Goal: Find specific page/section: Find specific page/section

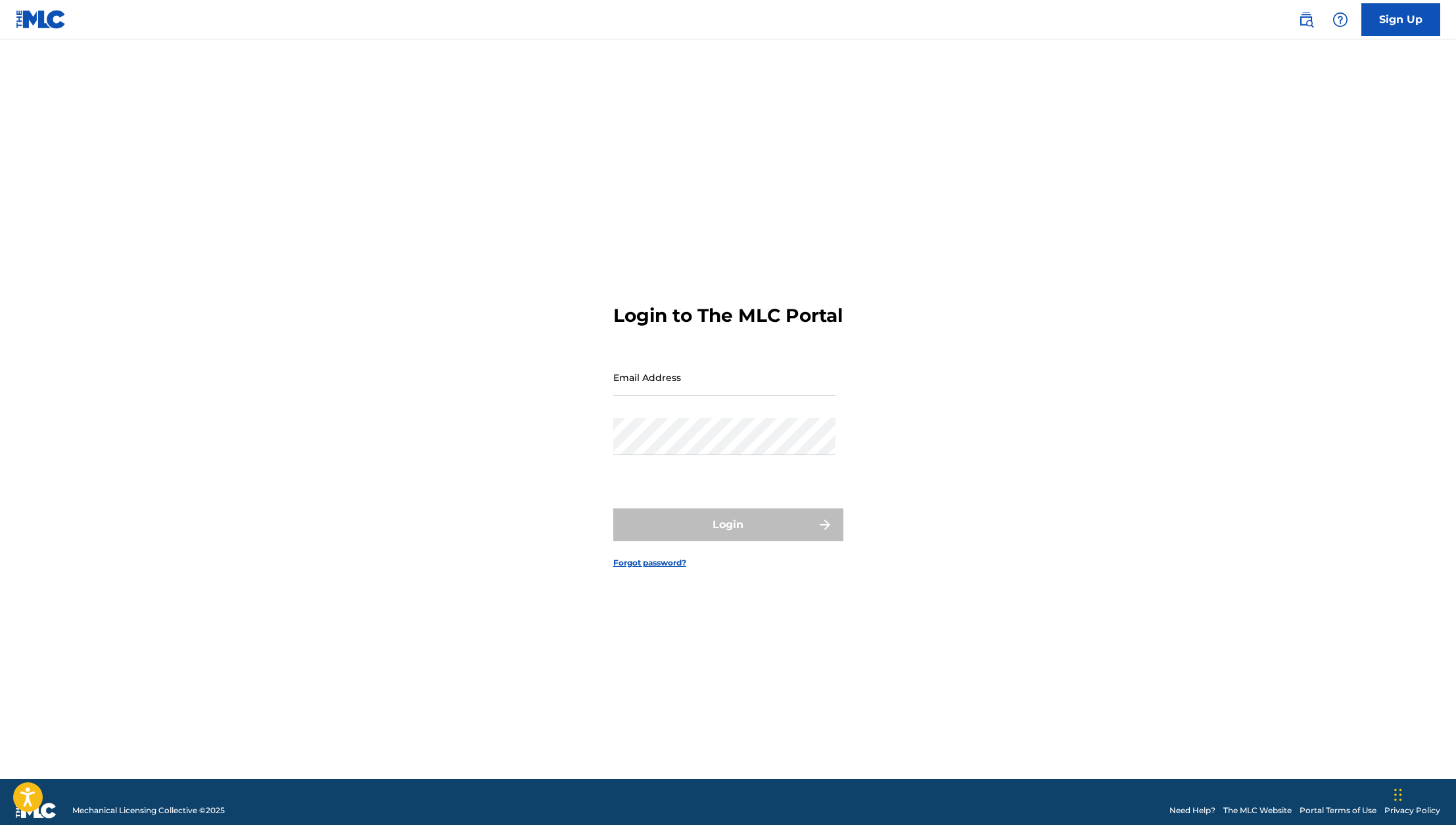
click at [663, 392] on input "Email Address" at bounding box center [724, 377] width 222 height 38
type input "[PERSON_NAME][EMAIL_ADDRESS][PERSON_NAME][DOMAIN_NAME]"
click at [716, 529] on button "Login" at bounding box center [728, 525] width 230 height 33
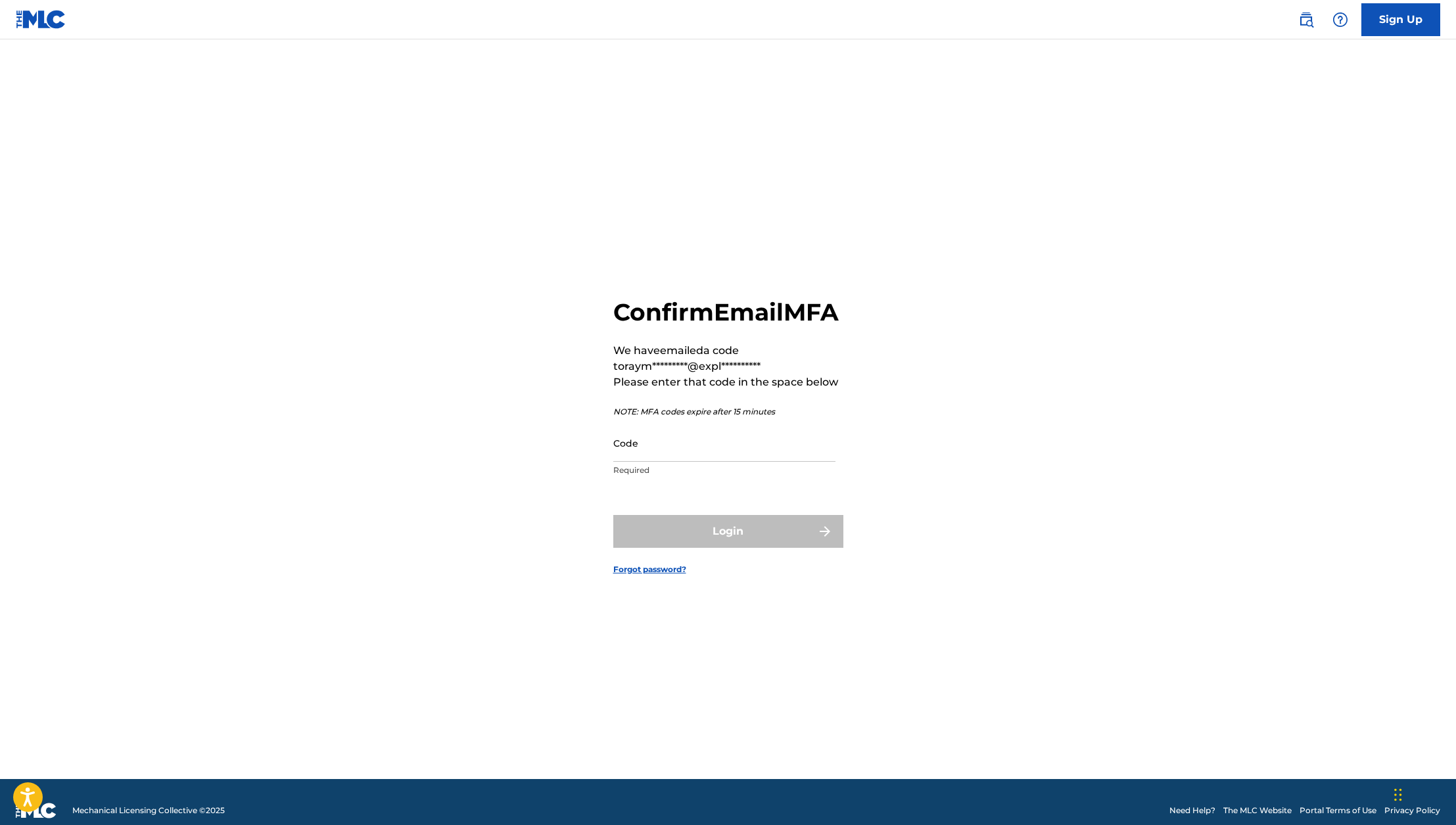
click at [388, 473] on div "**********" at bounding box center [728, 426] width 920 height 707
click at [709, 461] on input "Code" at bounding box center [724, 444] width 222 height 38
paste input "393281"
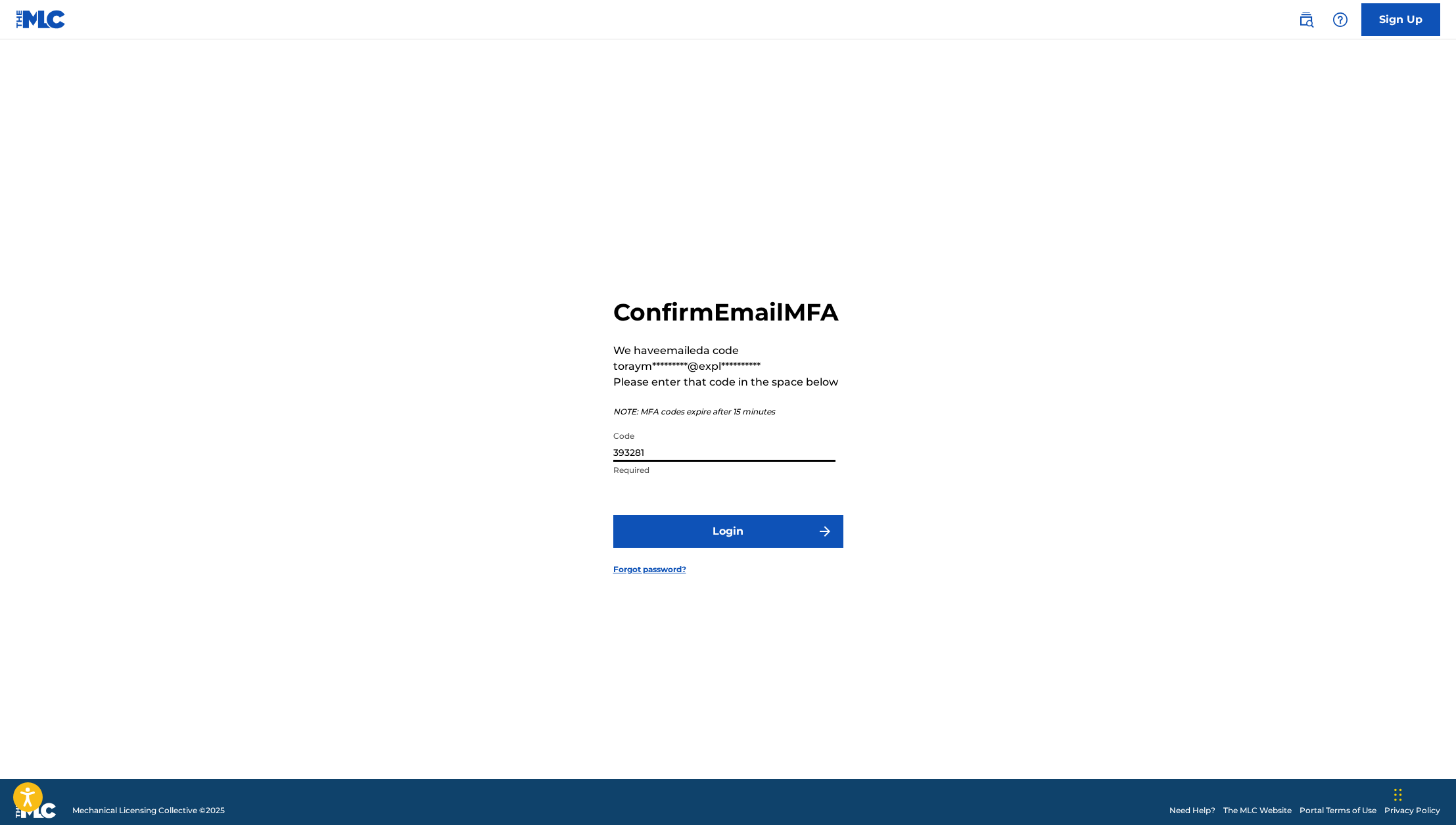
type input "393281"
click at [712, 541] on button "Login" at bounding box center [728, 531] width 230 height 33
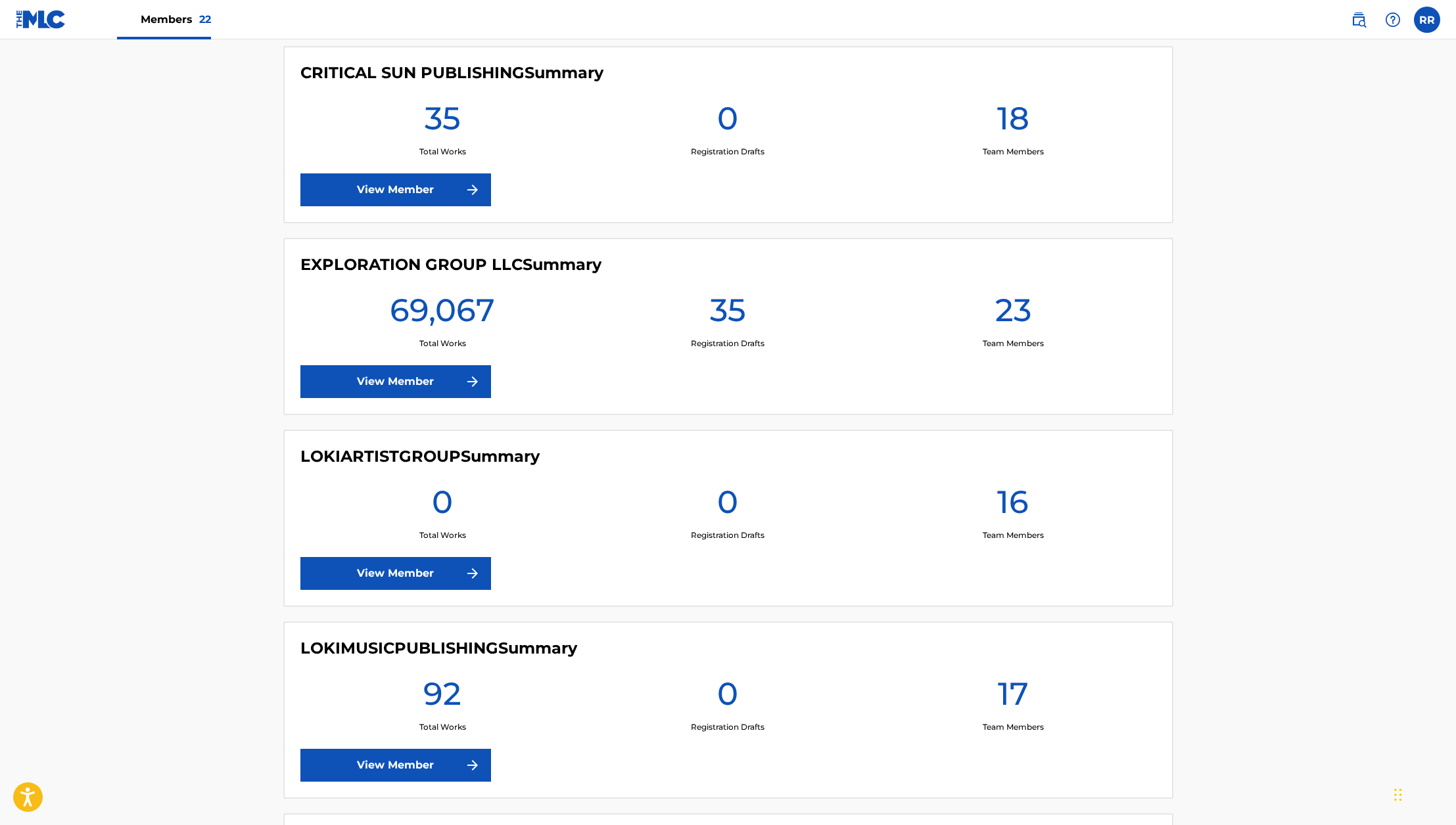
scroll to position [2010, 0]
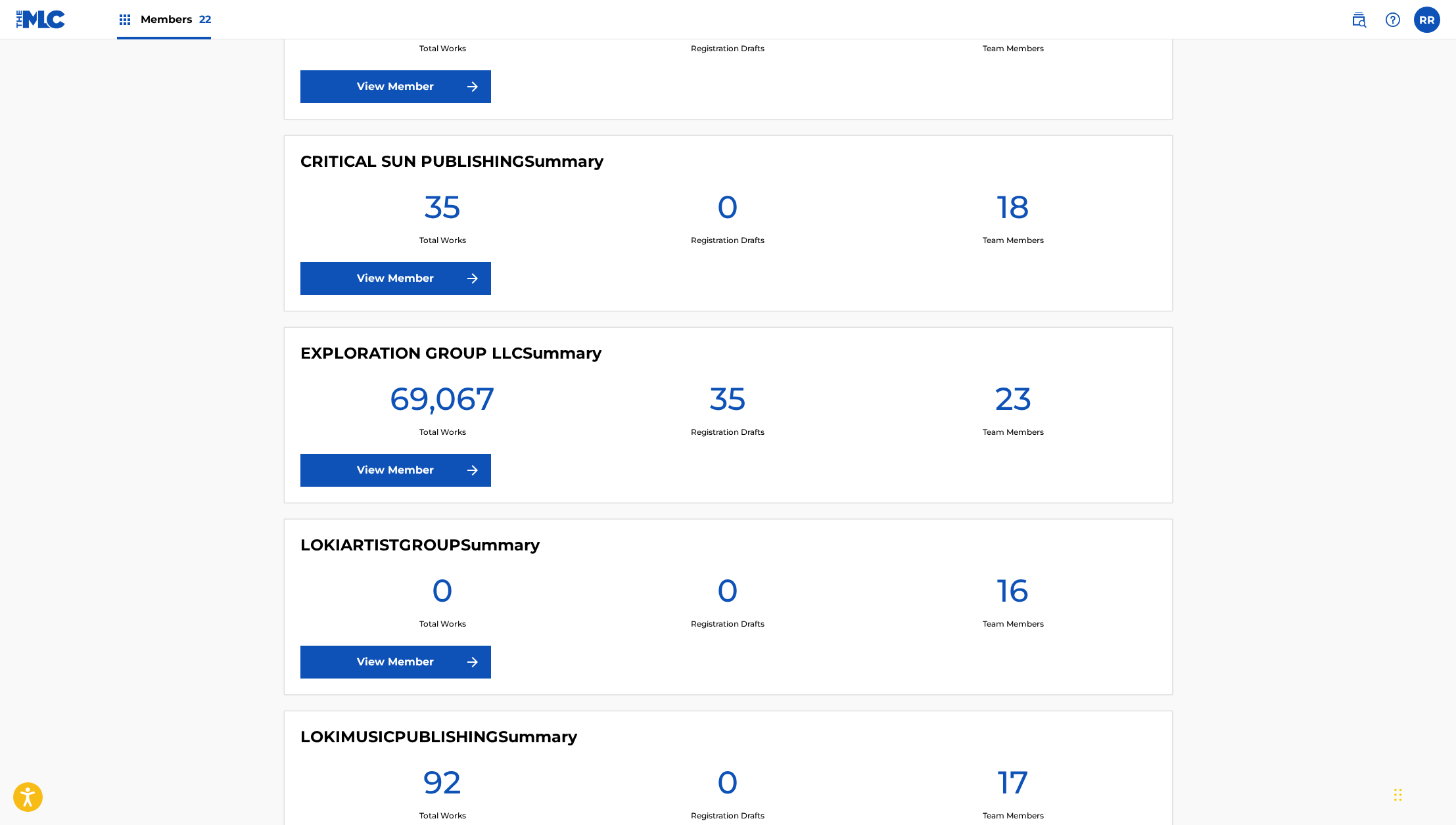
click at [361, 477] on link "View Member" at bounding box center [395, 470] width 190 height 33
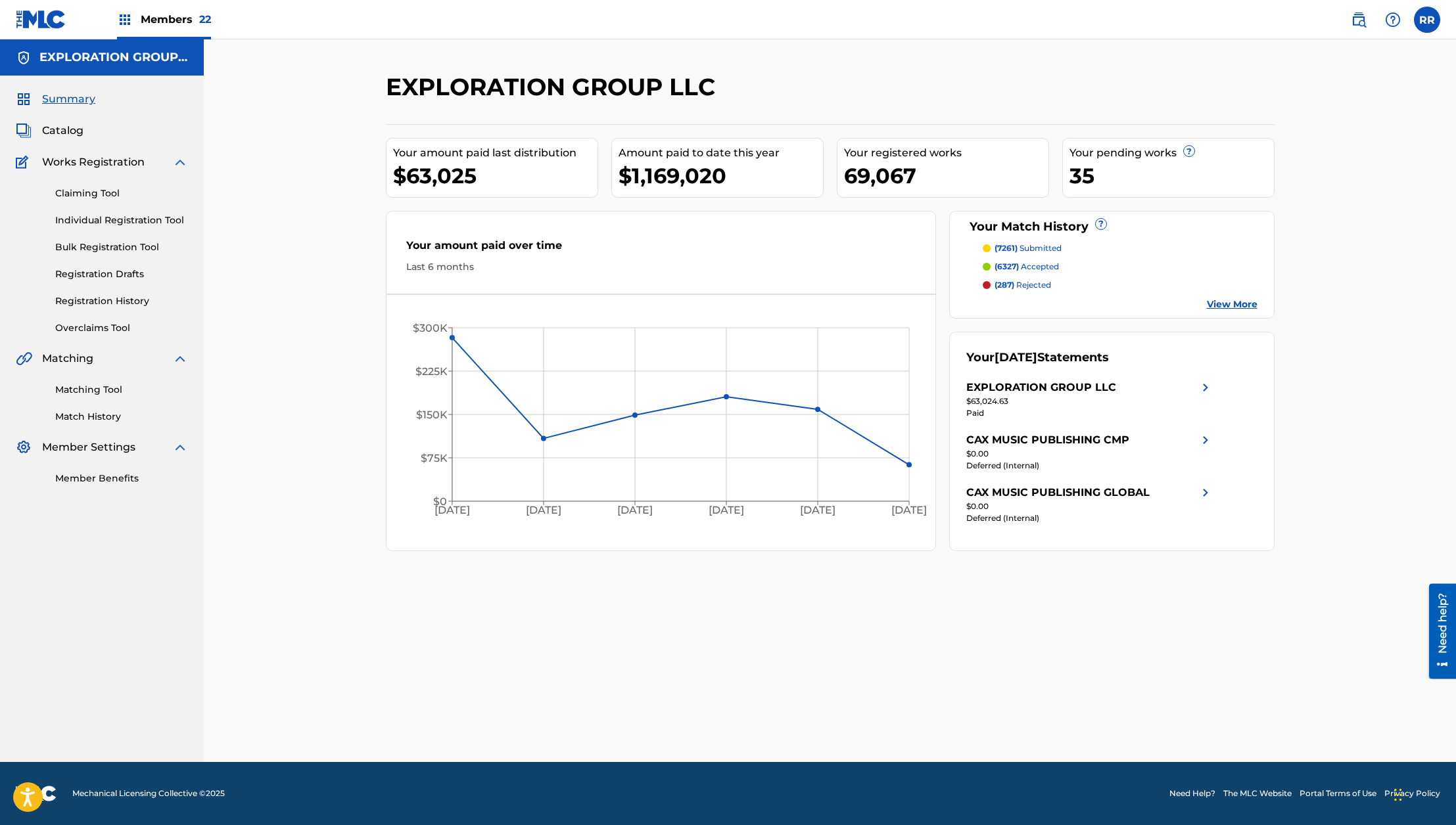
click at [50, 20] on img at bounding box center [41, 19] width 51 height 19
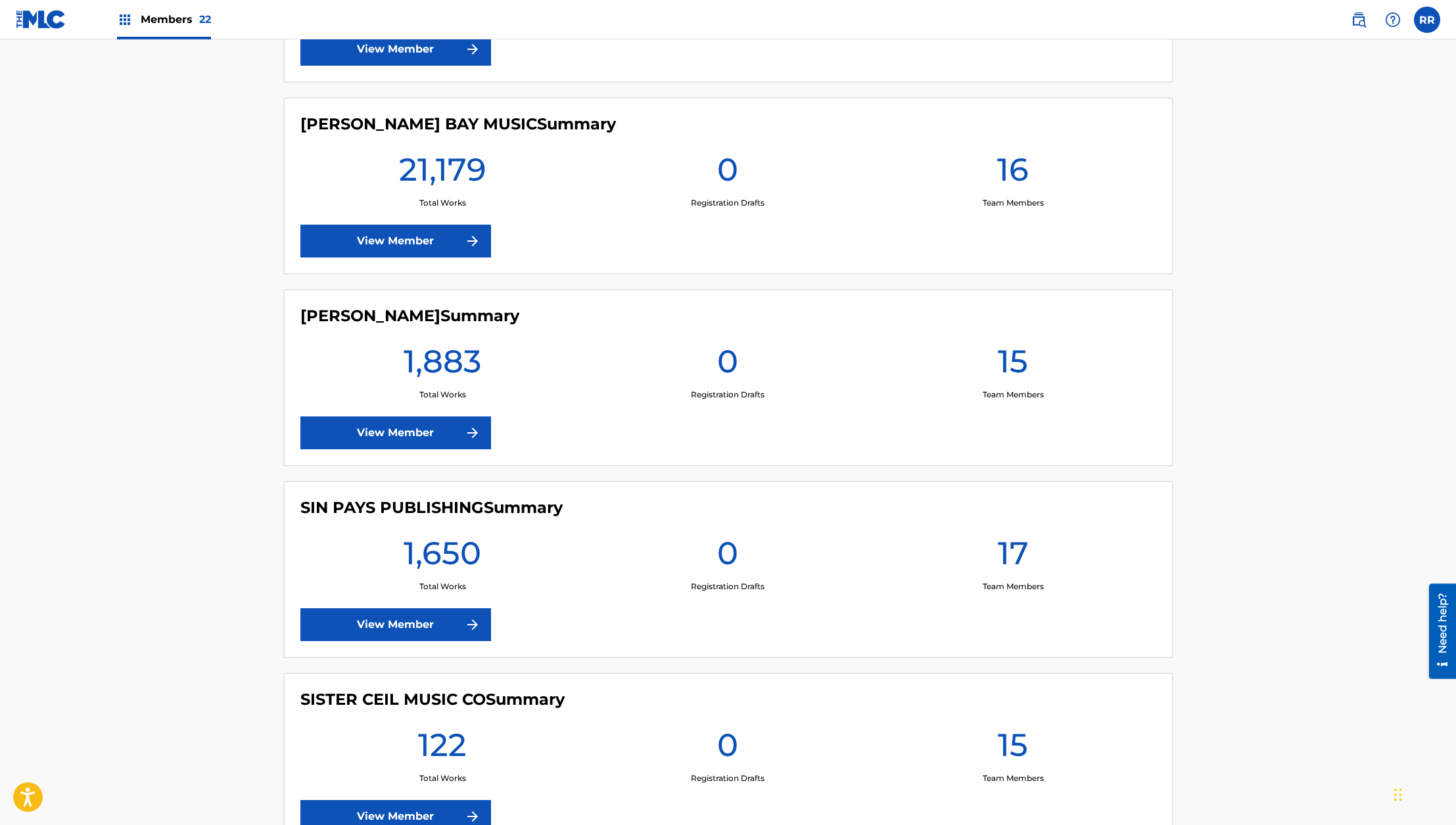
scroll to position [3588, 0]
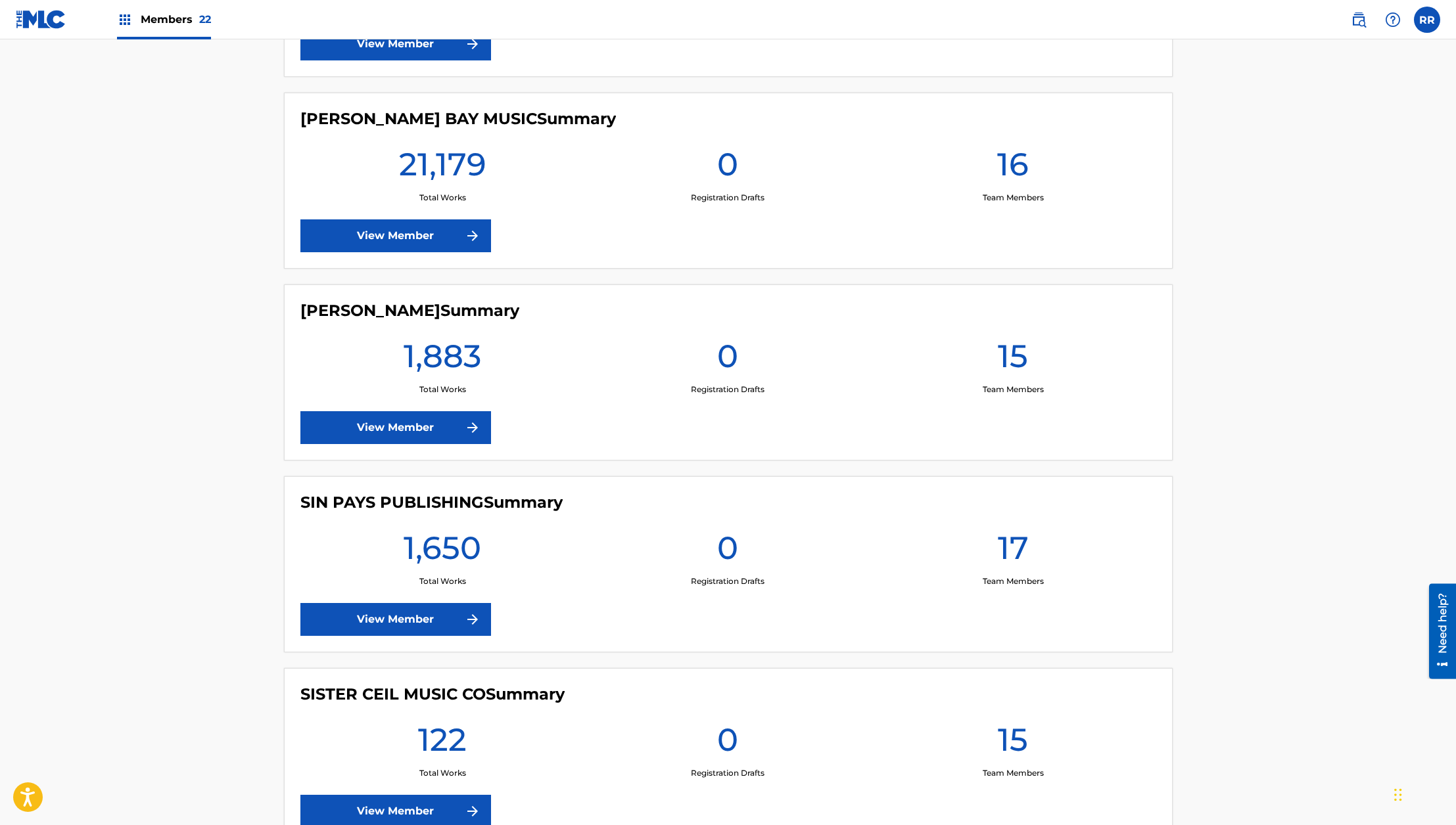
click at [421, 425] on link "View Member" at bounding box center [395, 427] width 190 height 33
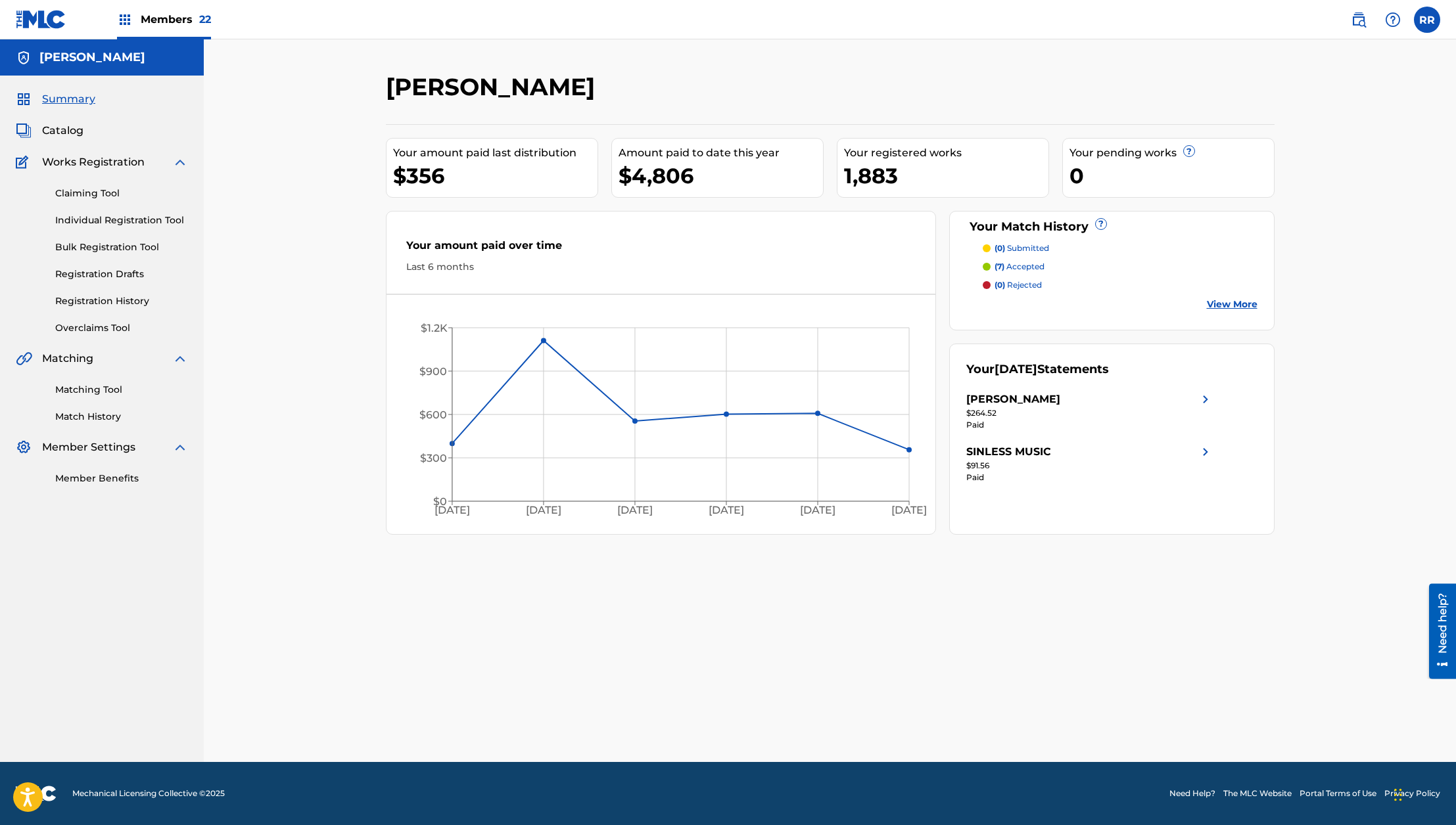
click at [27, 13] on img at bounding box center [41, 19] width 51 height 19
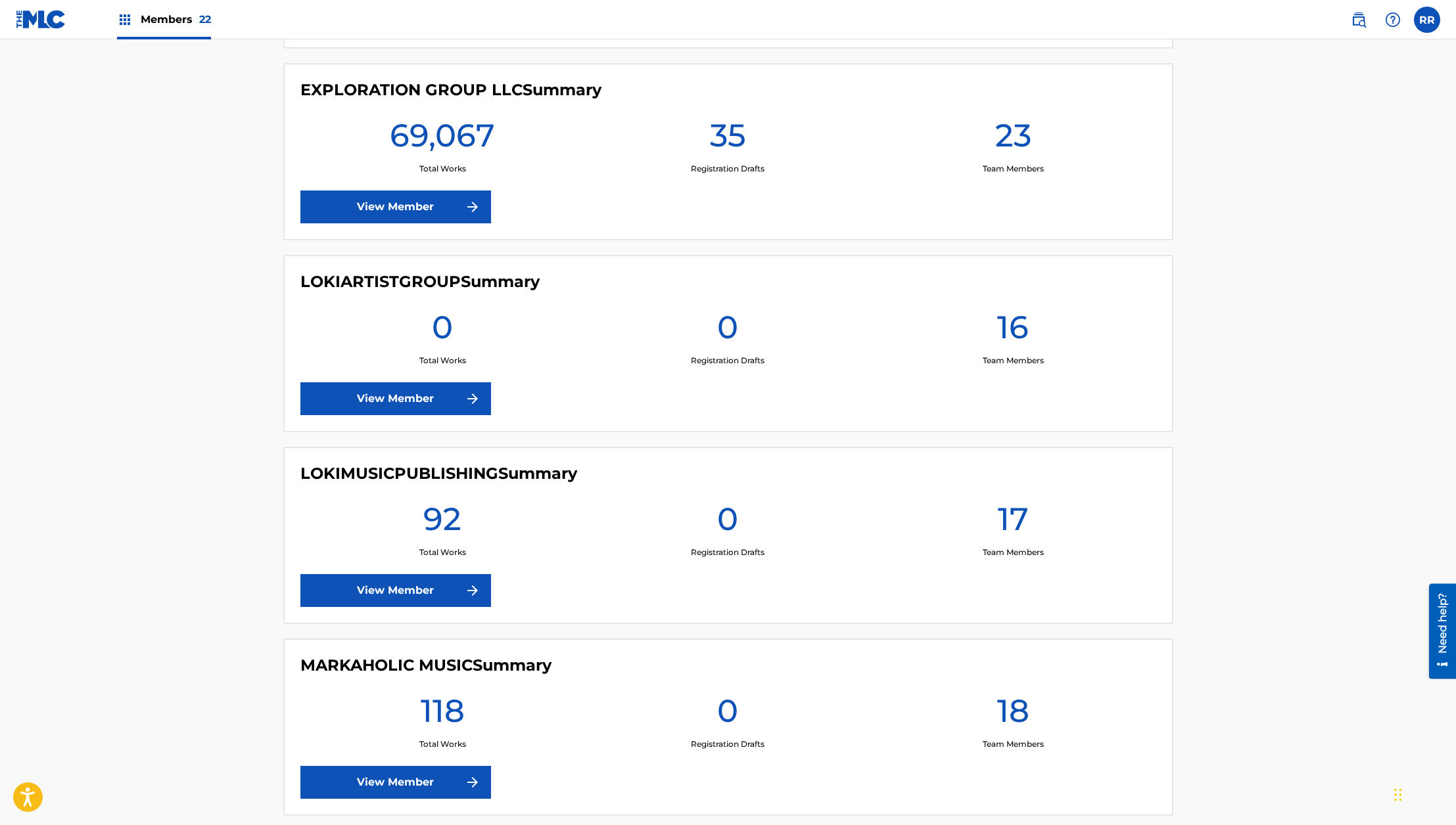
scroll to position [3877, 0]
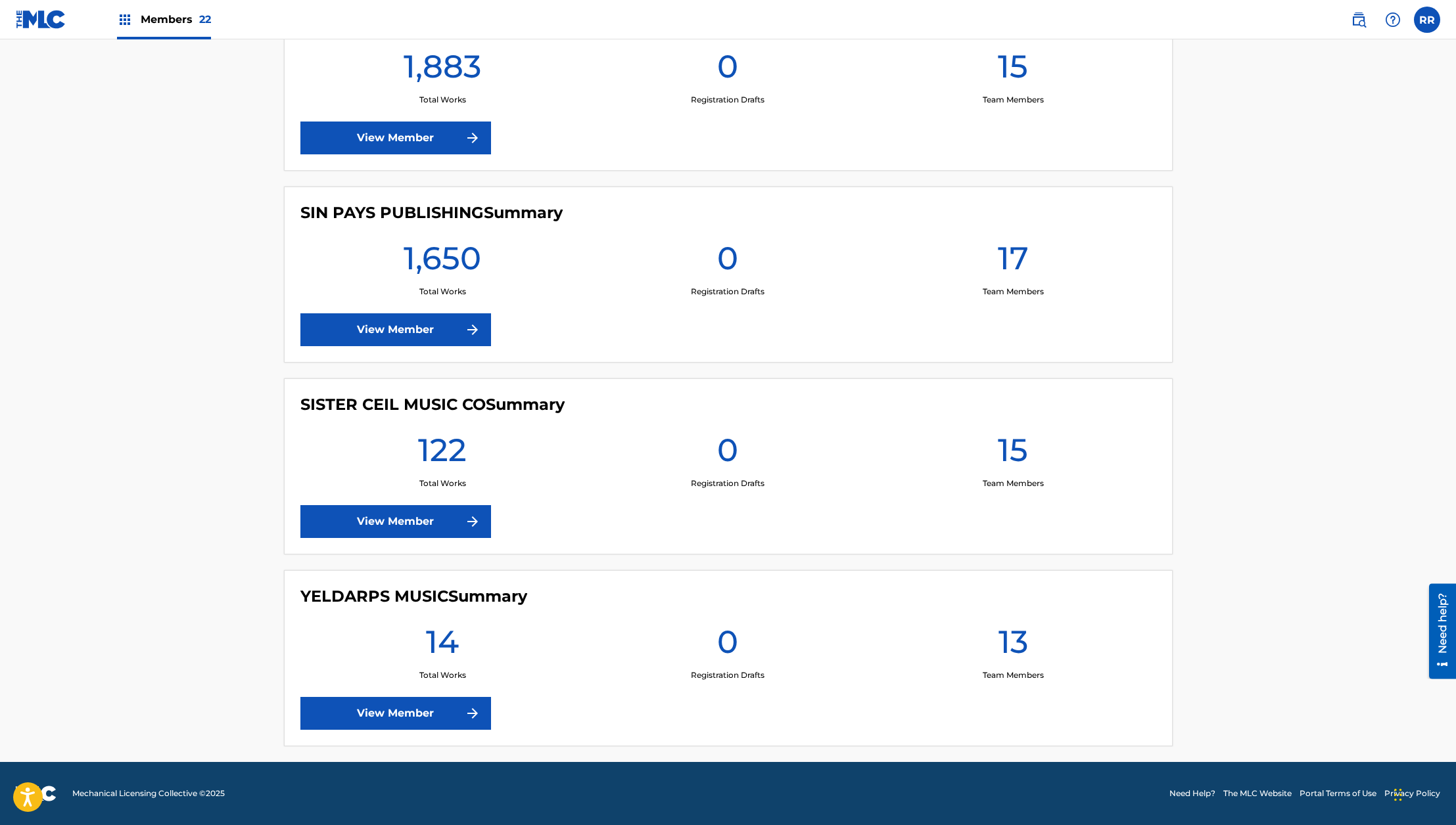
click at [385, 320] on link "View Member" at bounding box center [395, 330] width 190 height 33
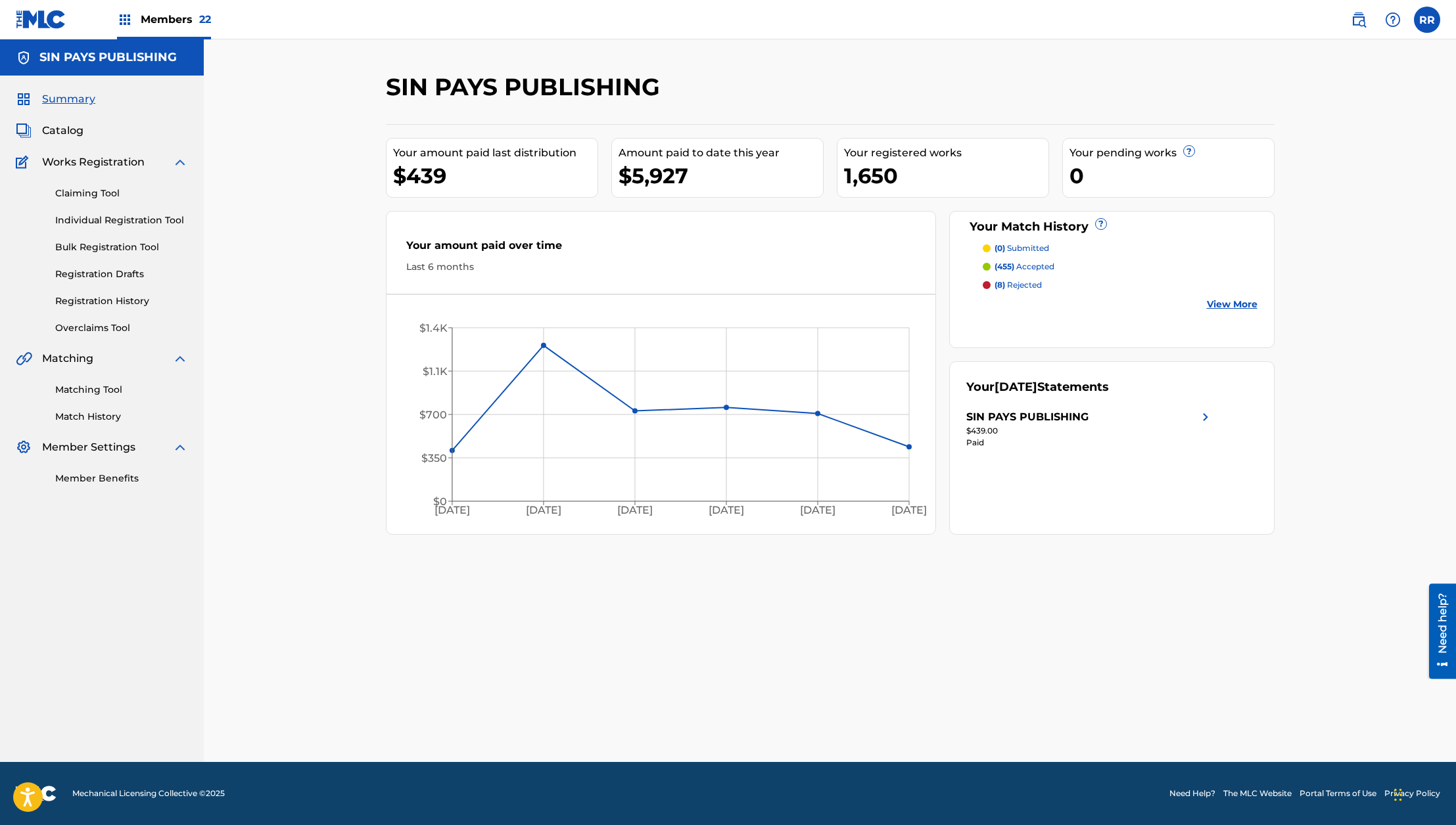
click at [48, 20] on img at bounding box center [41, 19] width 51 height 19
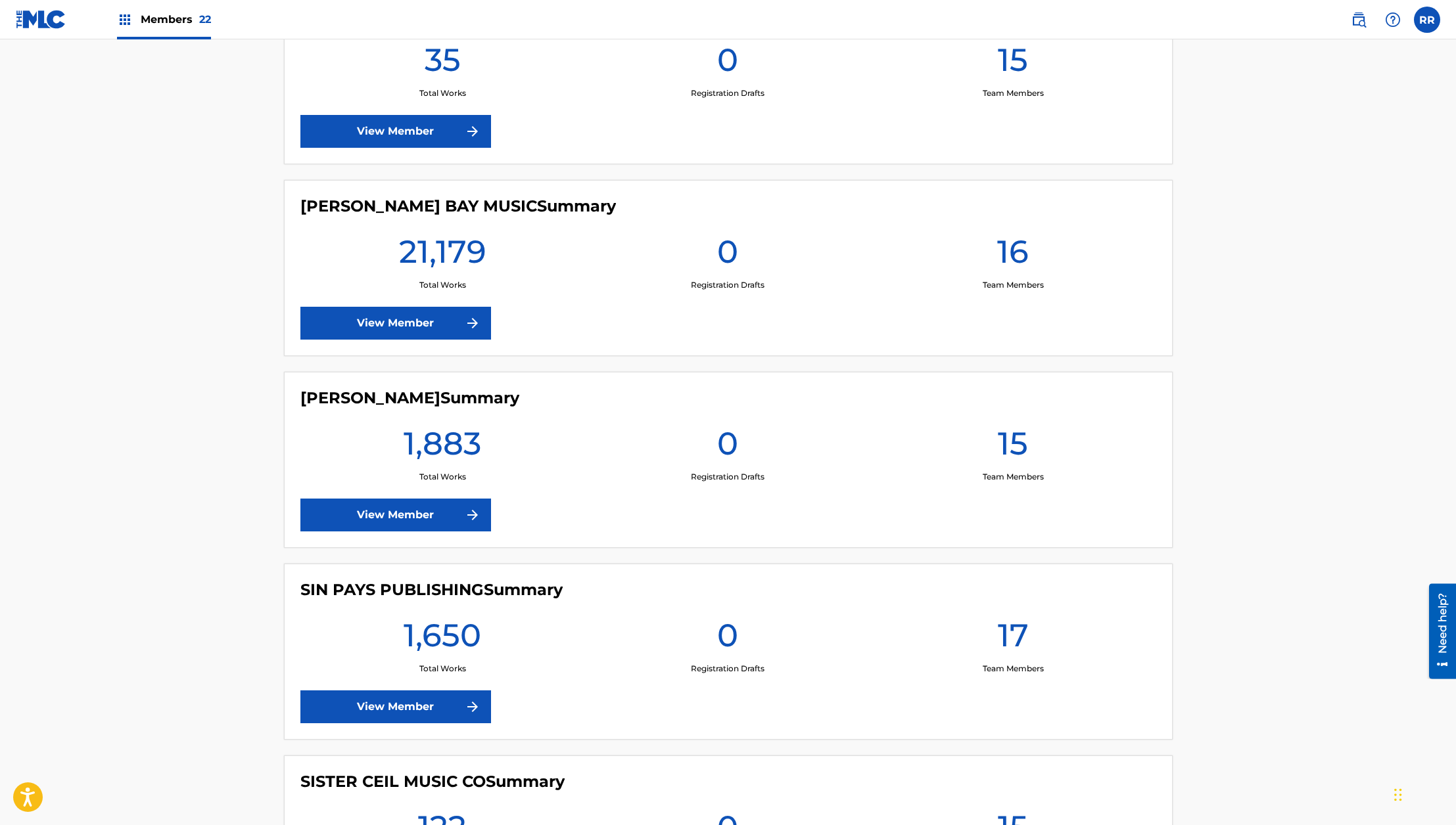
scroll to position [3495, 0]
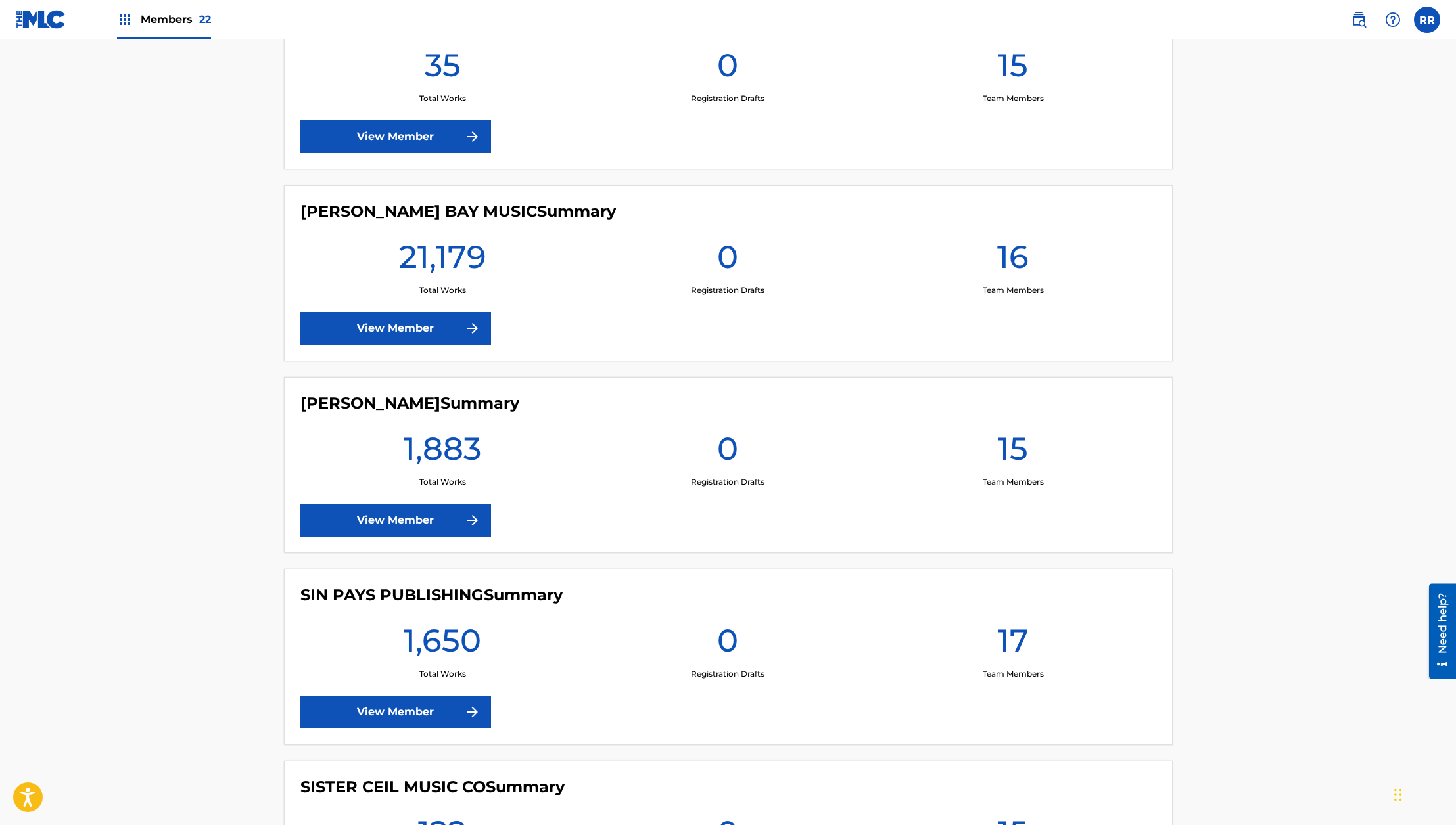
click at [432, 331] on link "View Member" at bounding box center [395, 328] width 190 height 33
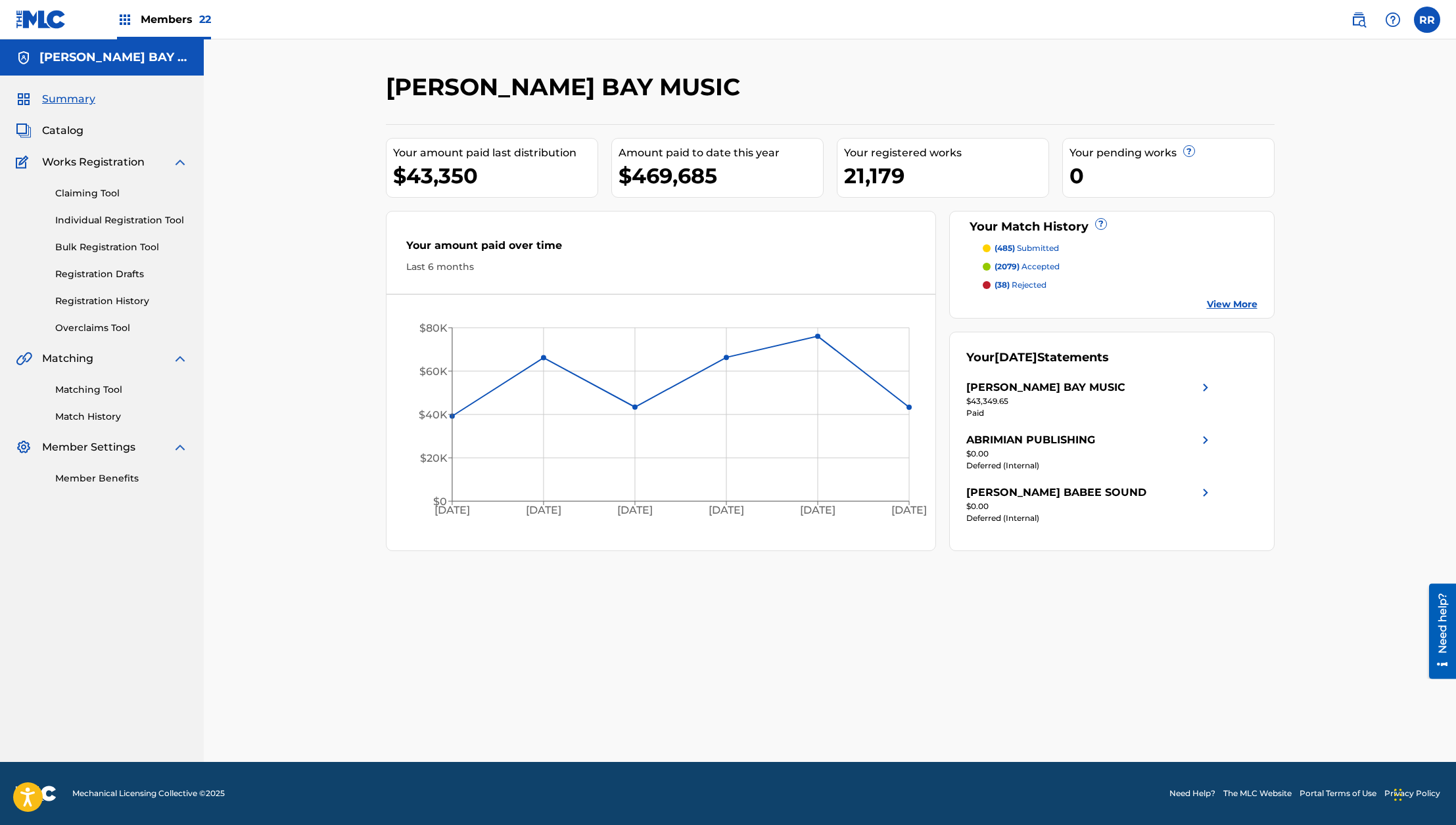
click at [36, 15] on img at bounding box center [41, 19] width 51 height 19
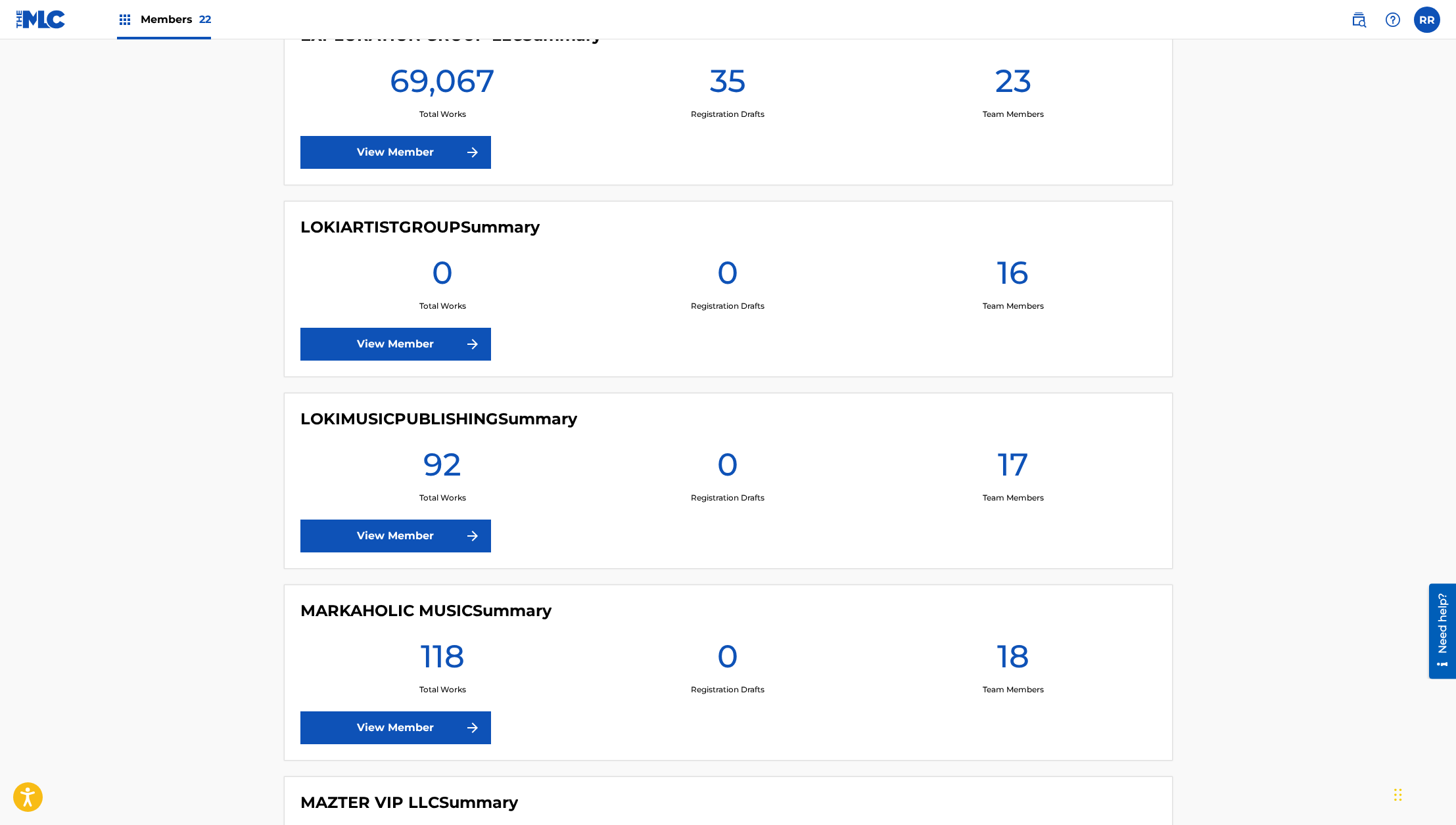
scroll to position [1915, 0]
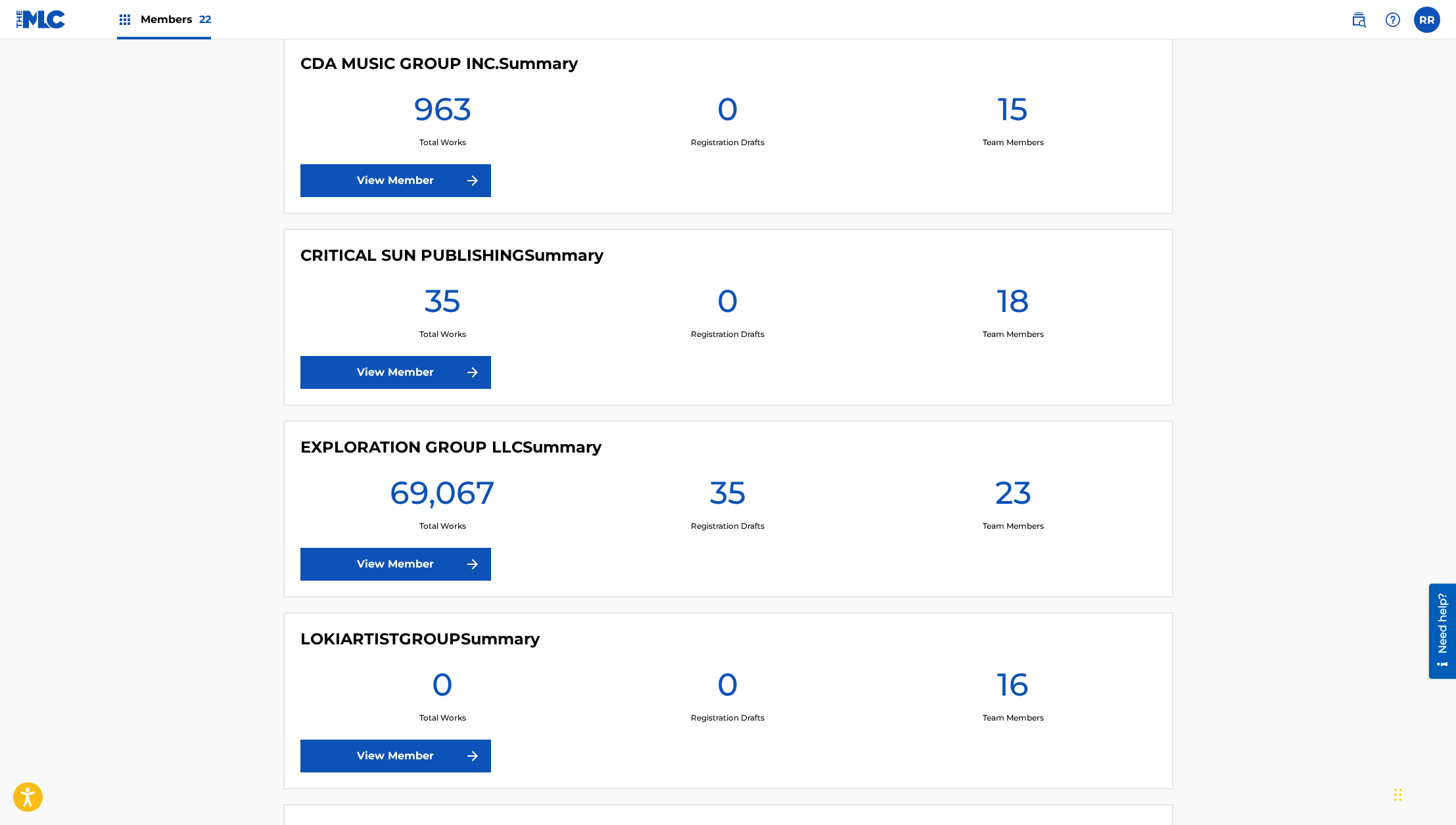
click at [409, 564] on link "View Member" at bounding box center [395, 564] width 190 height 33
